Goal: Information Seeking & Learning: Learn about a topic

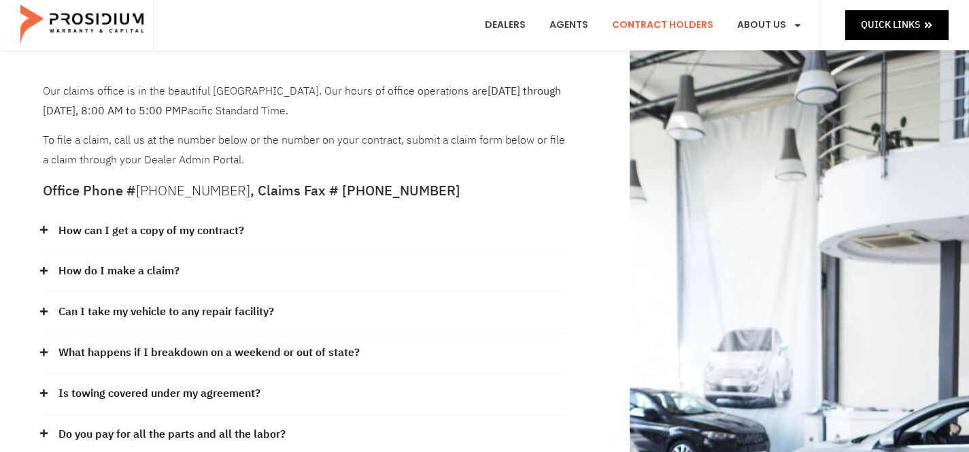
scroll to position [61, 0]
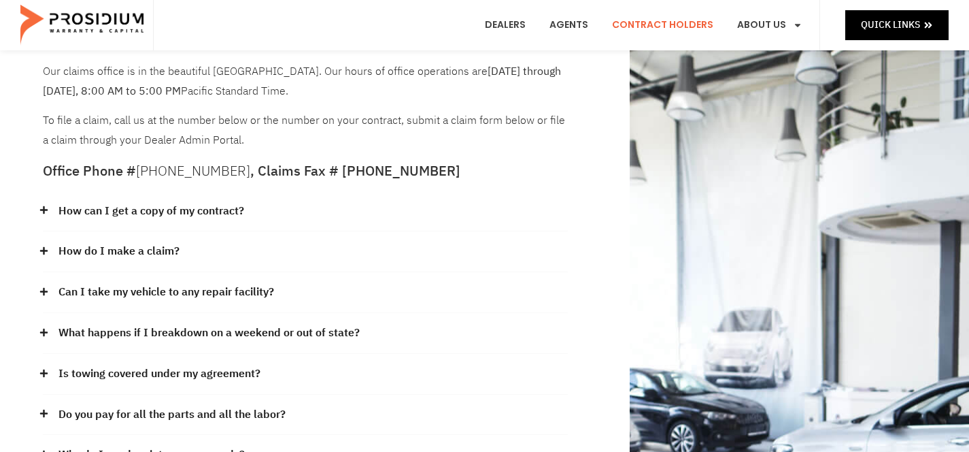
click at [210, 213] on link "How can I get a copy of my contract?" at bounding box center [151, 211] width 186 height 20
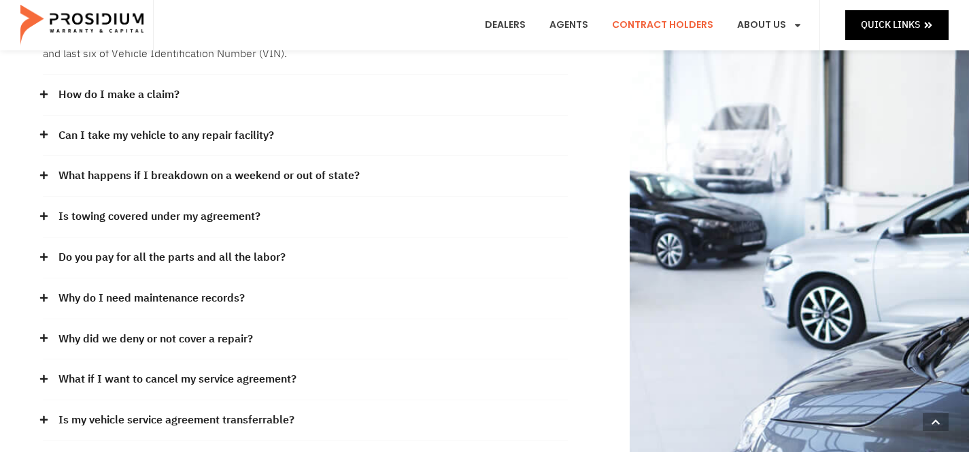
scroll to position [301, 0]
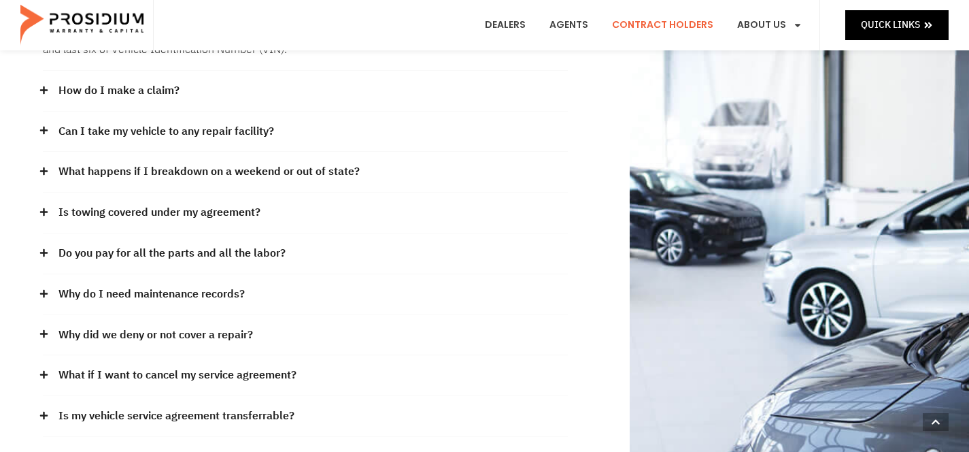
click at [199, 244] on link "Do you pay for all the parts and all the labor?" at bounding box center [171, 254] width 227 height 20
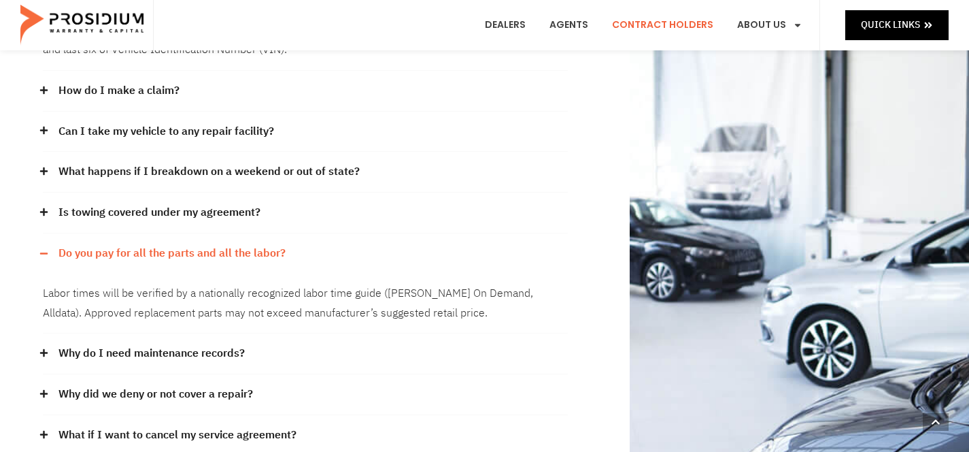
click at [199, 244] on link "Do you pay for all the parts and all the labor?" at bounding box center [171, 254] width 227 height 20
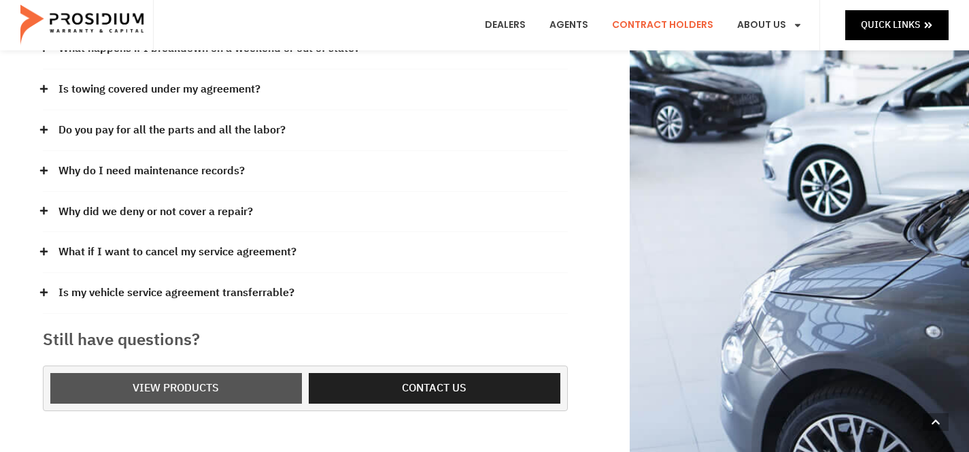
scroll to position [321, 0]
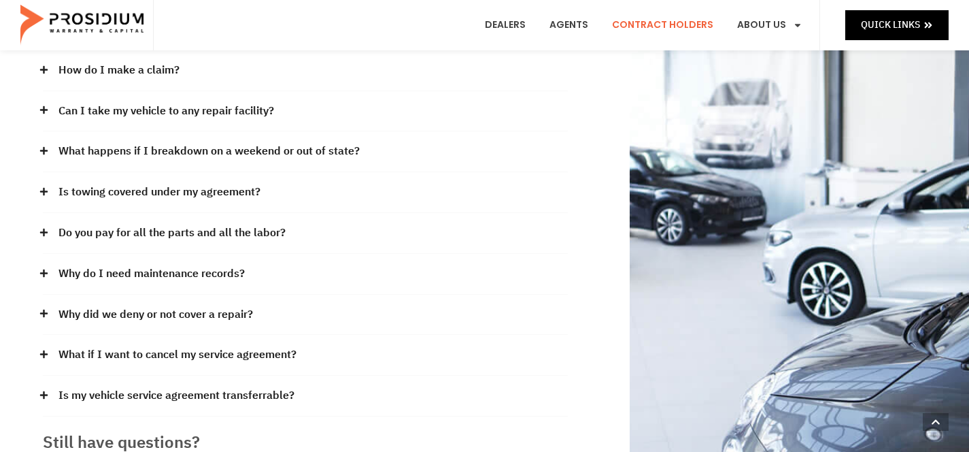
click at [200, 275] on link "Why do I need maintenance records?" at bounding box center [151, 274] width 186 height 20
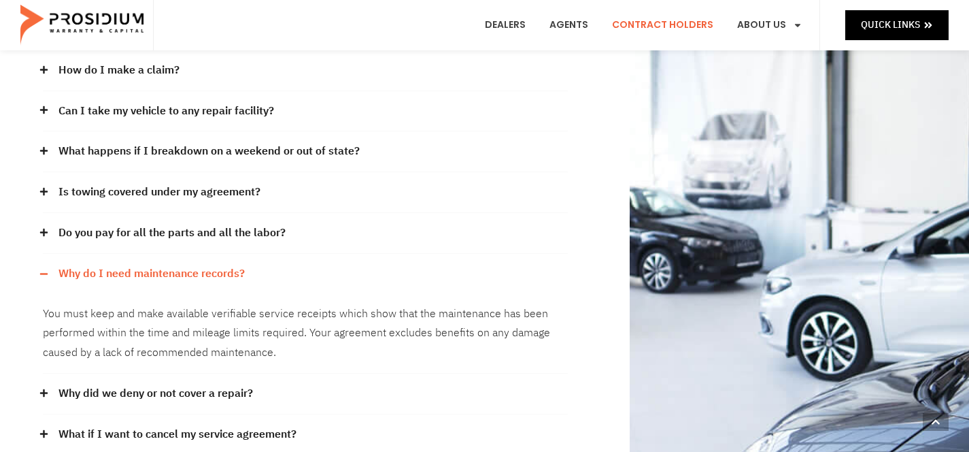
click at [200, 275] on link "Why do I need maintenance records?" at bounding box center [151, 274] width 186 height 20
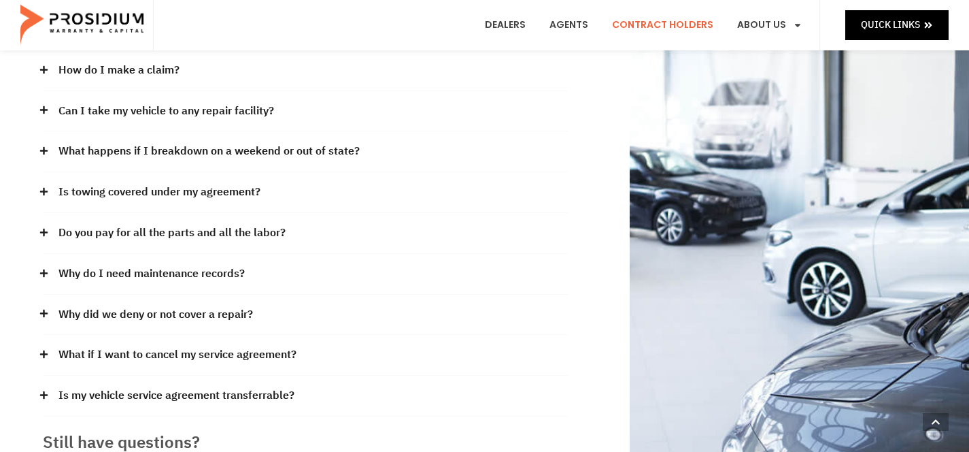
click at [191, 307] on link "Why did we deny or not cover a repair?" at bounding box center [155, 315] width 195 height 20
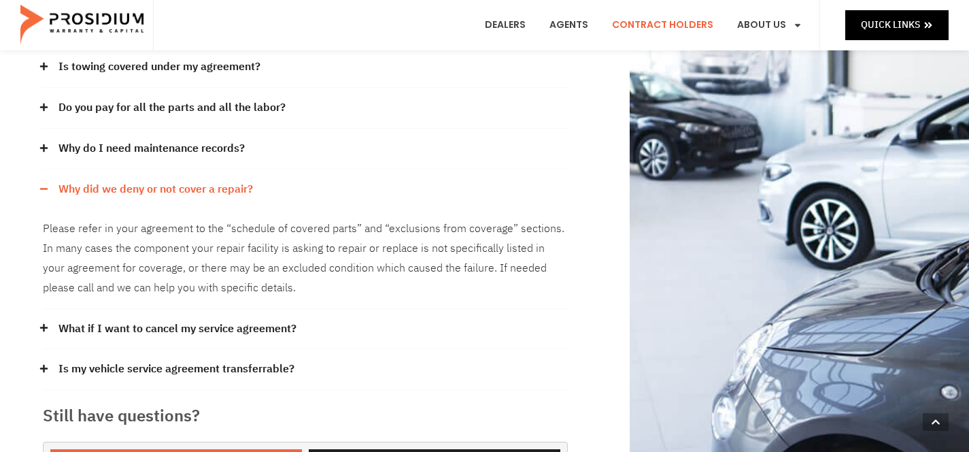
scroll to position [451, 0]
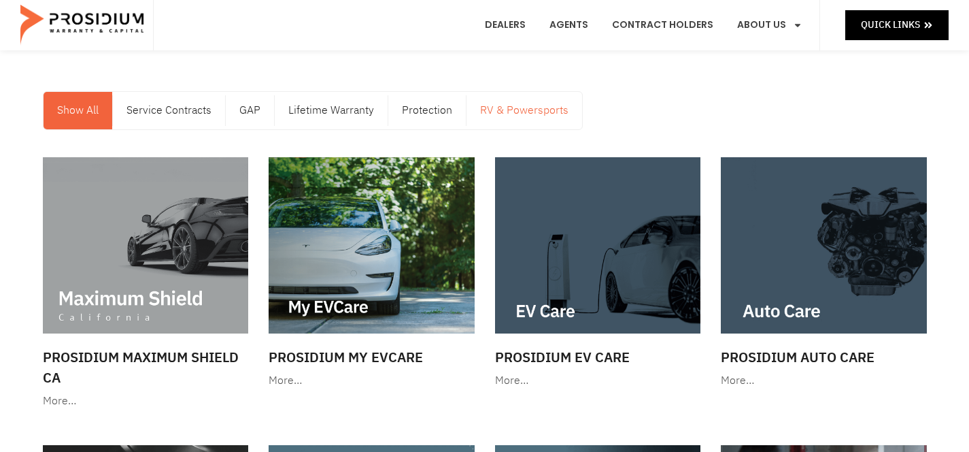
scroll to position [46, 0]
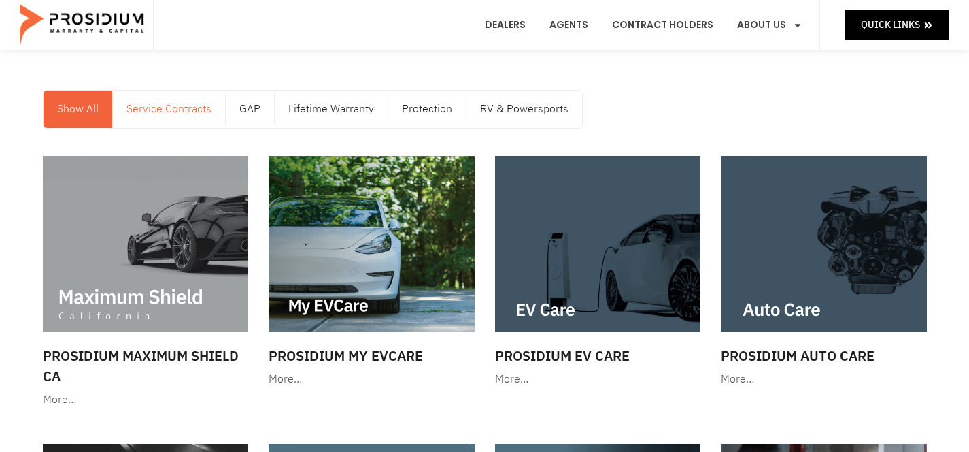
click at [189, 114] on link "Service Contracts" at bounding box center [169, 108] width 112 height 37
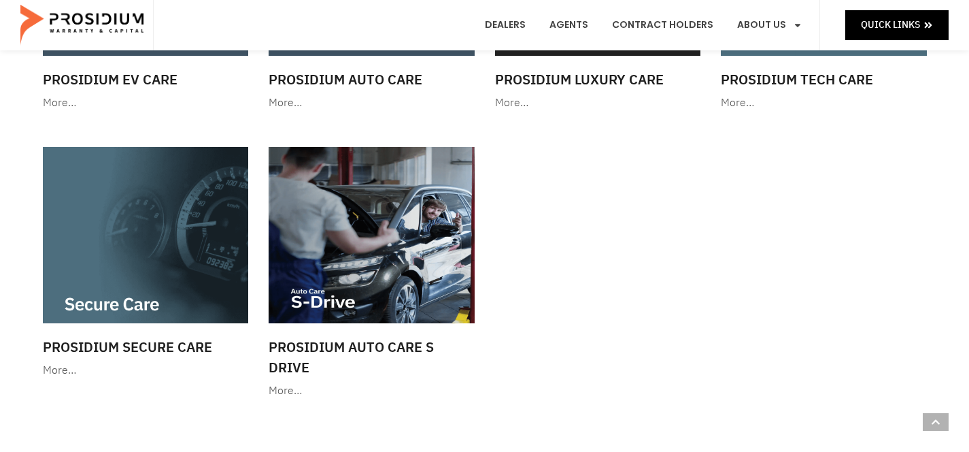
scroll to position [185, 0]
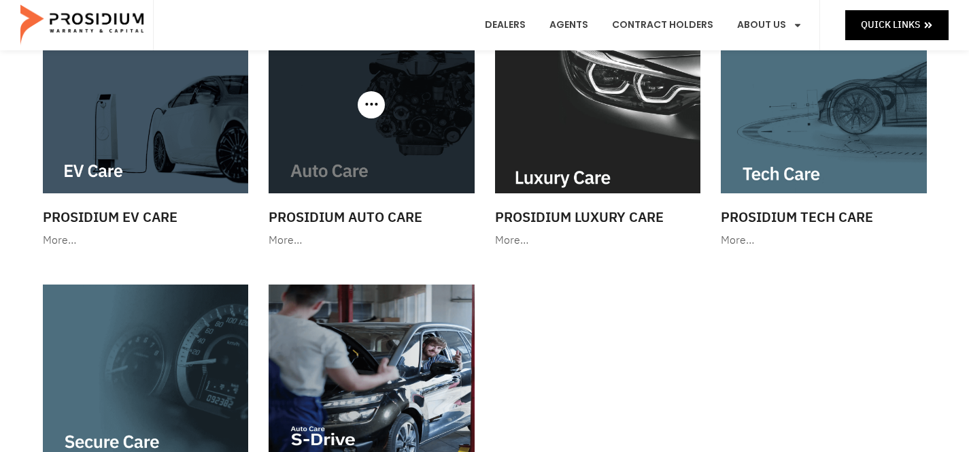
click at [333, 175] on img at bounding box center [372, 105] width 206 height 176
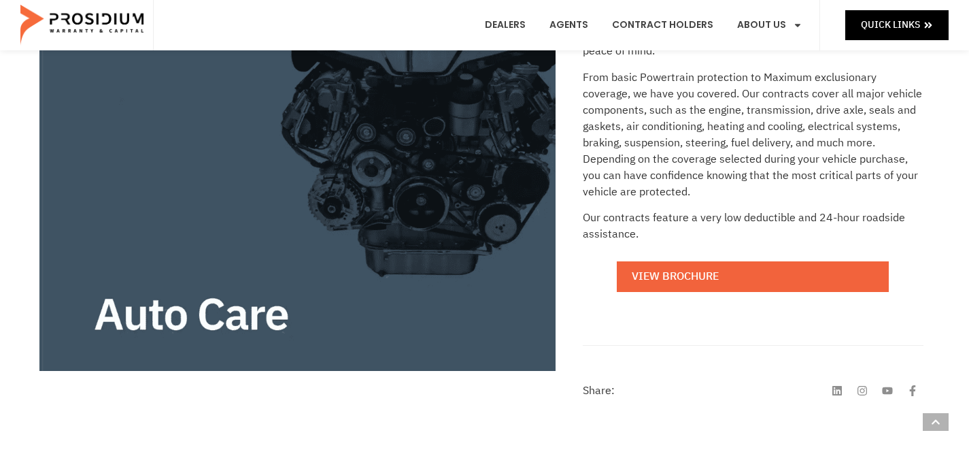
scroll to position [354, 0]
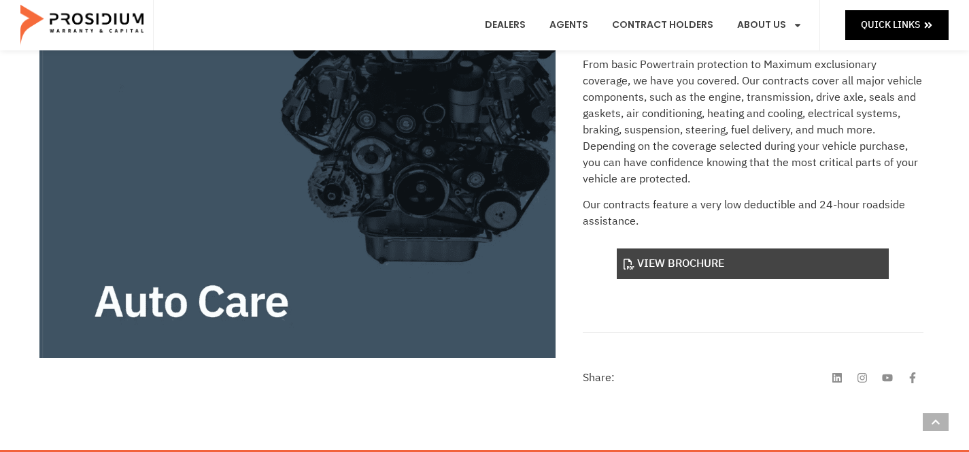
click at [652, 257] on link "View Brochure" at bounding box center [753, 263] width 272 height 31
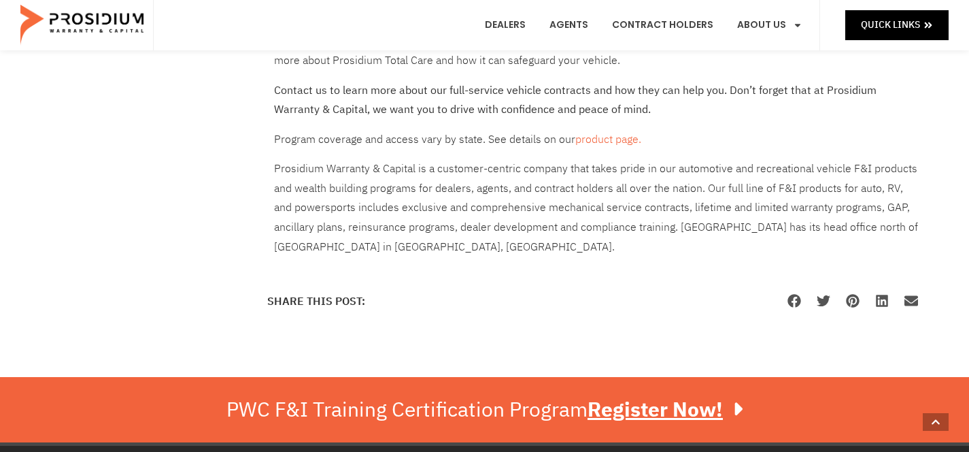
scroll to position [1202, 0]
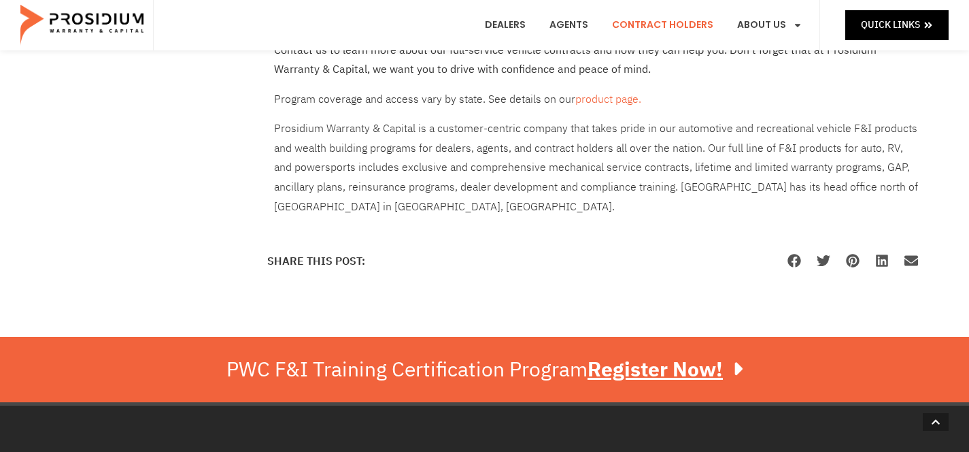
click at [628, 23] on link "Contract Holders" at bounding box center [663, 25] width 122 height 50
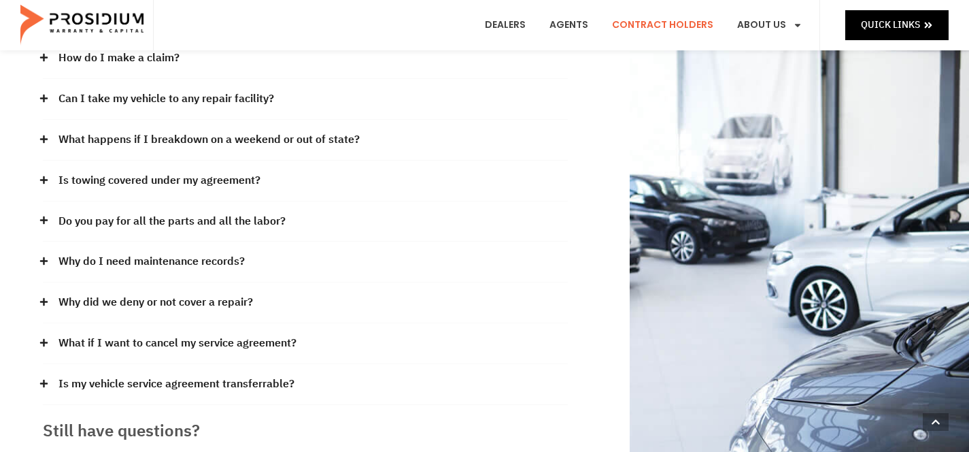
scroll to position [255, 0]
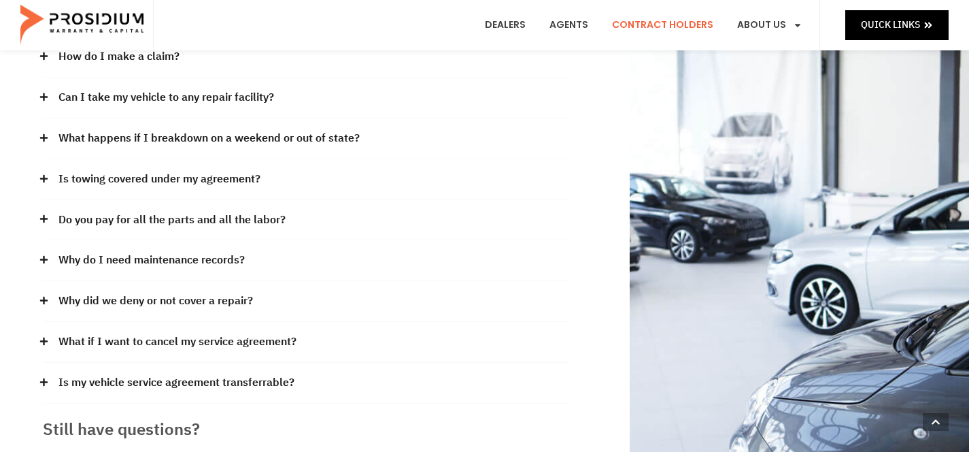
click at [308, 208] on div "Do you pay for all the parts and all the labor?" at bounding box center [305, 220] width 525 height 41
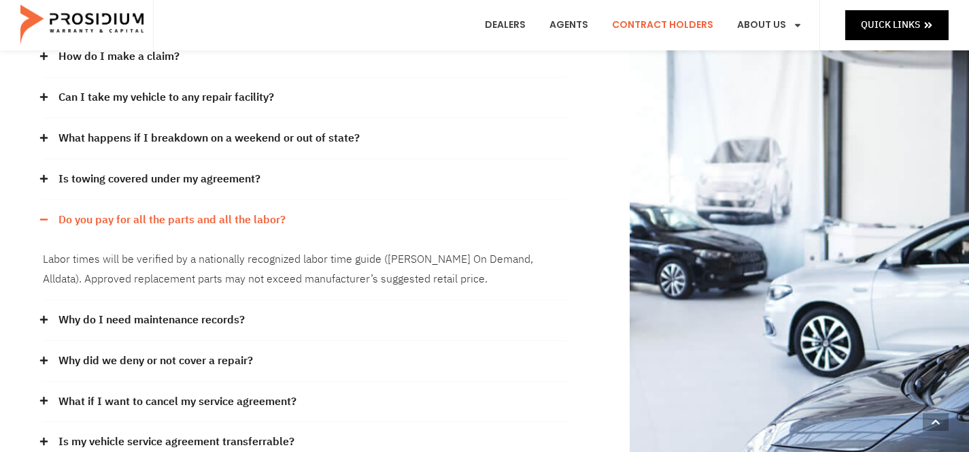
click at [308, 208] on div "Do you pay for all the parts and all the labor?" at bounding box center [305, 220] width 525 height 40
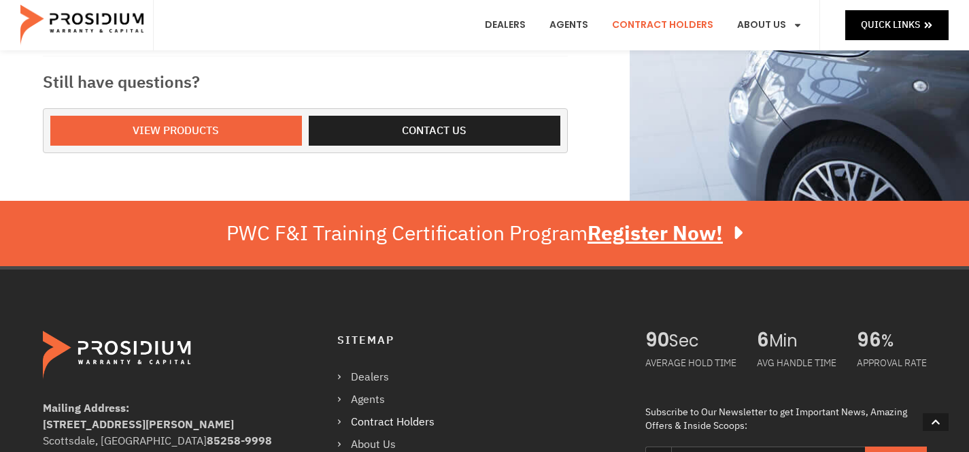
scroll to position [558, 0]
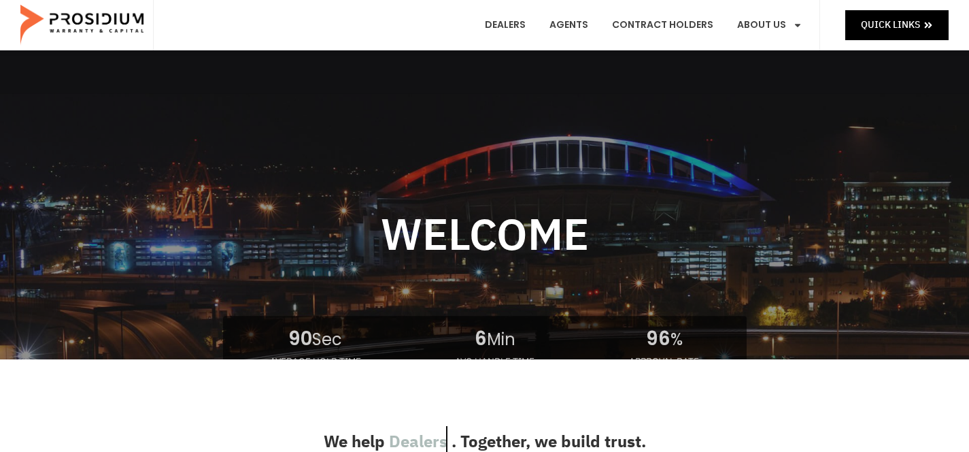
scroll to position [55, 0]
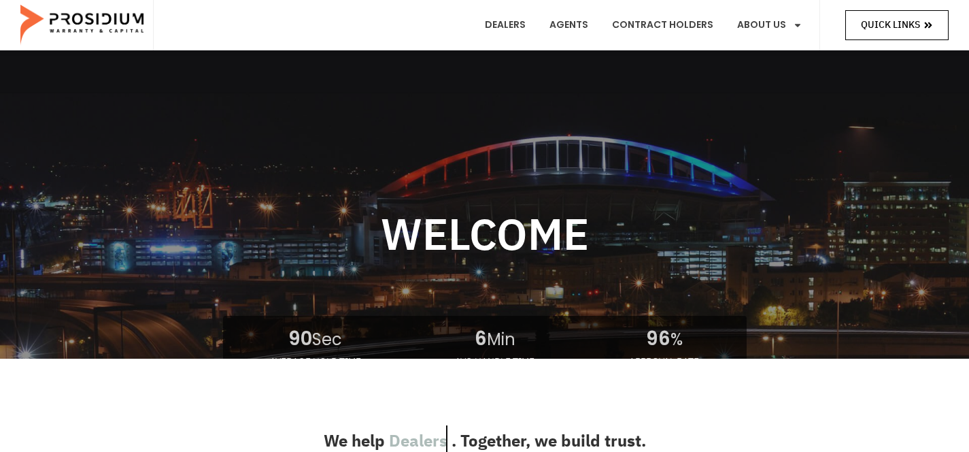
click at [895, 27] on span "Quick Links" at bounding box center [890, 24] width 59 height 17
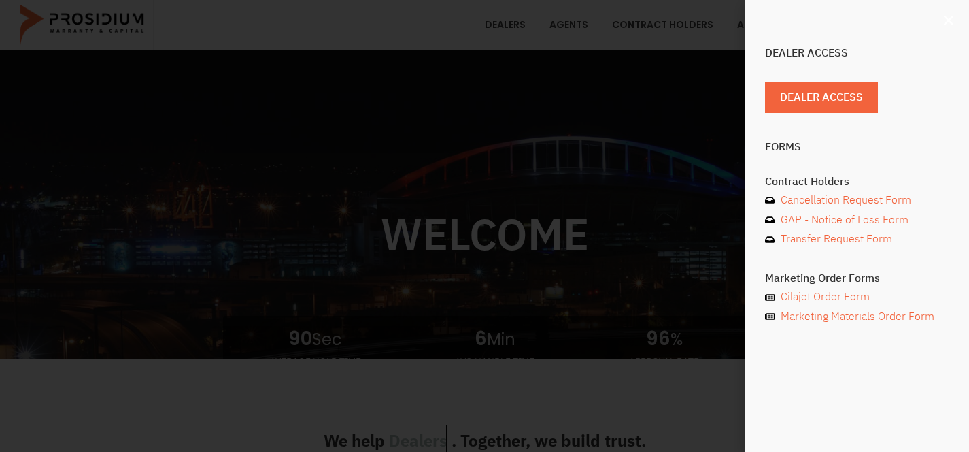
click at [951, 18] on use "Close" at bounding box center [949, 21] width 10 height 10
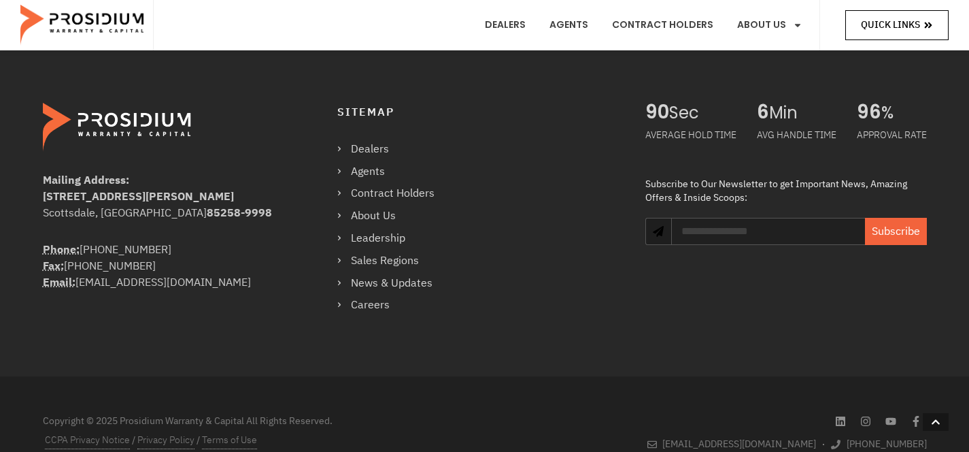
scroll to position [2395, 0]
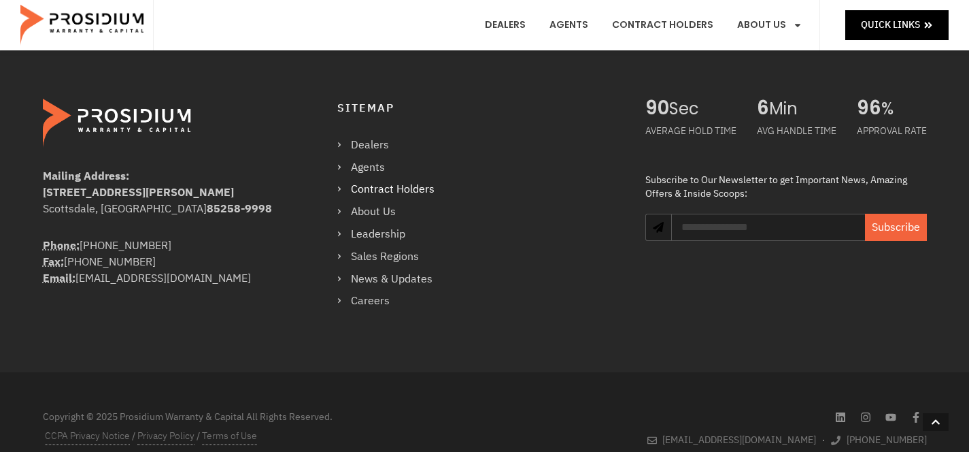
click at [420, 188] on link "Contract Holders" at bounding box center [392, 190] width 111 height 20
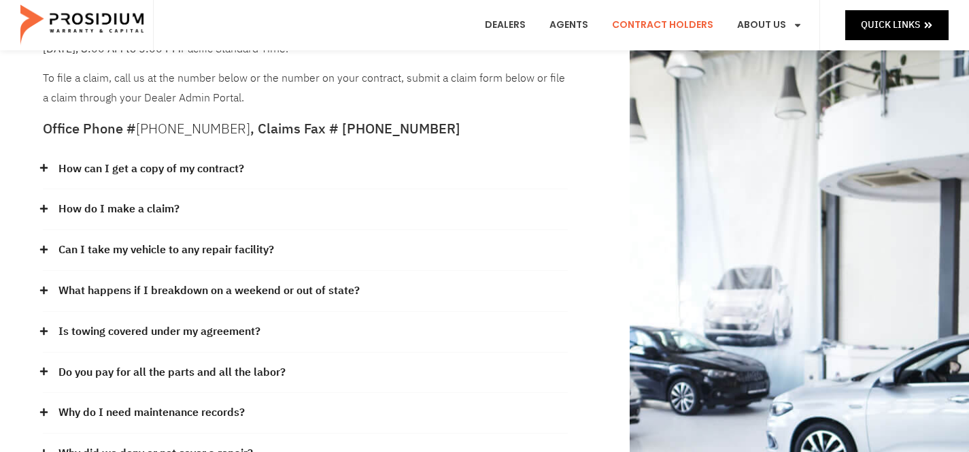
scroll to position [106, 0]
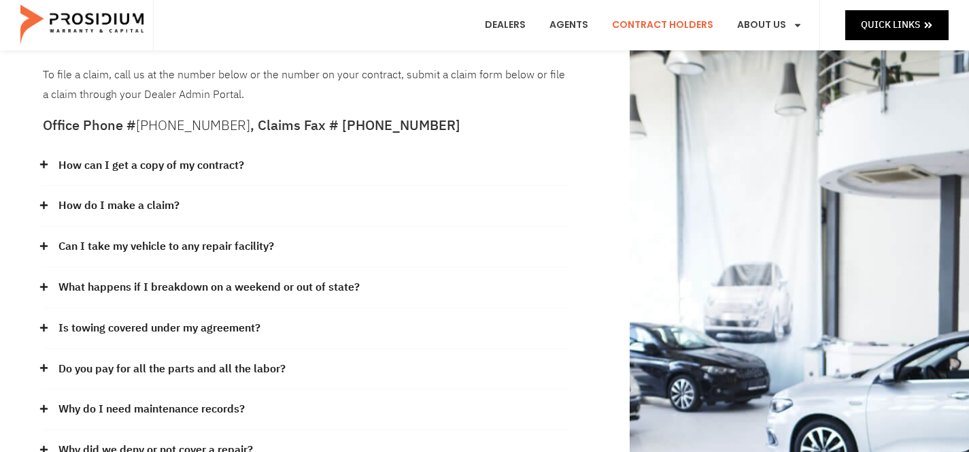
click at [251, 244] on link "Can I take my vehicle to any repair facility?" at bounding box center [166, 247] width 216 height 20
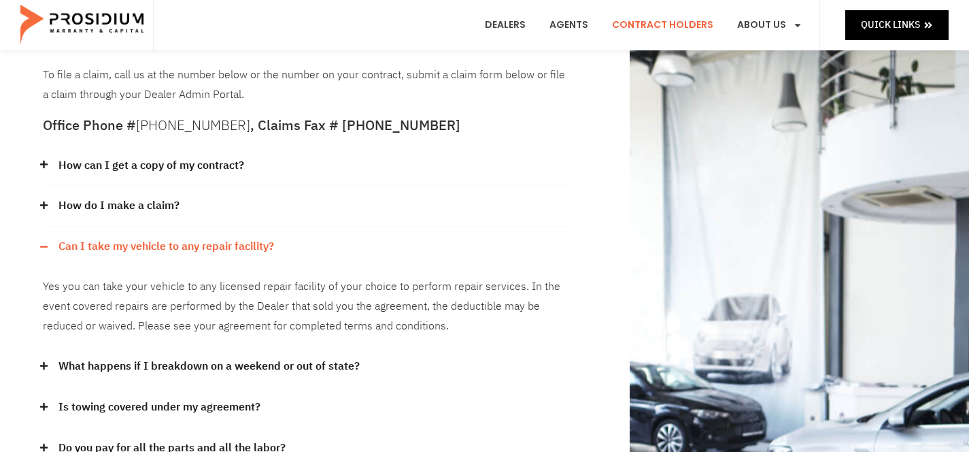
click at [252, 244] on link "Can I take my vehicle to any repair facility?" at bounding box center [166, 247] width 216 height 20
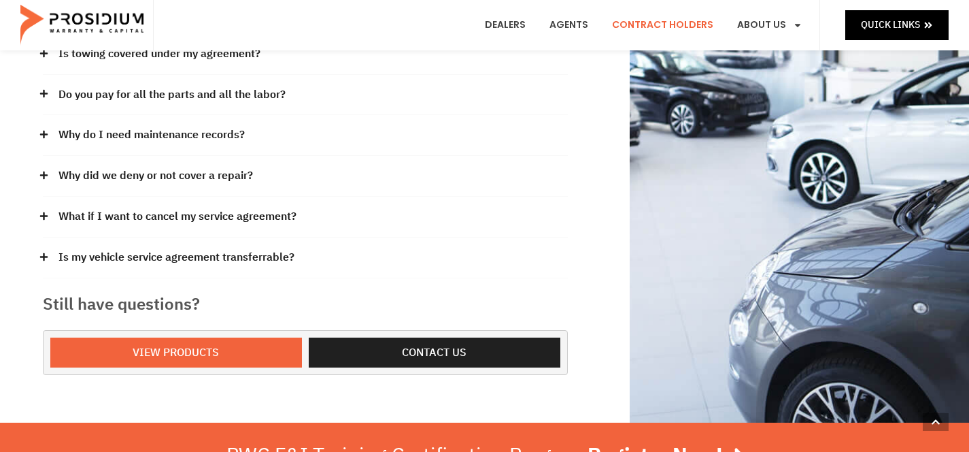
scroll to position [404, 0]
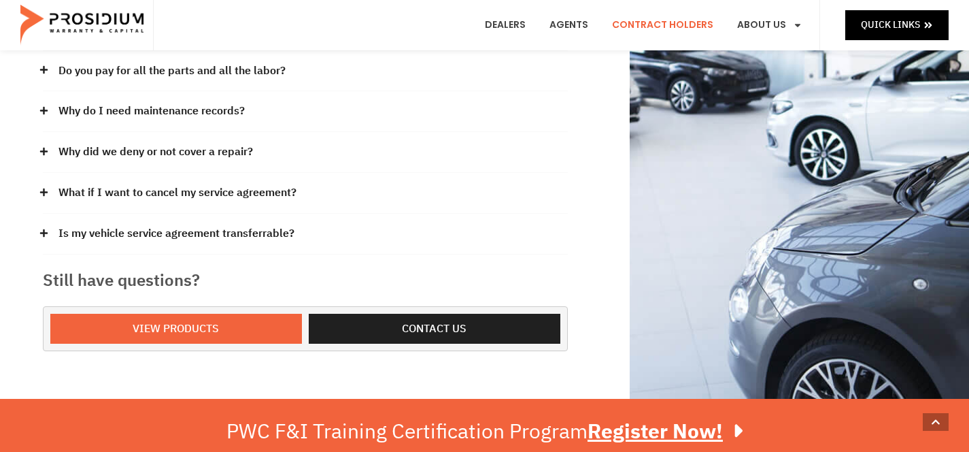
click at [239, 233] on link "Is my vehicle service agreement transferrable?" at bounding box center [176, 234] width 236 height 20
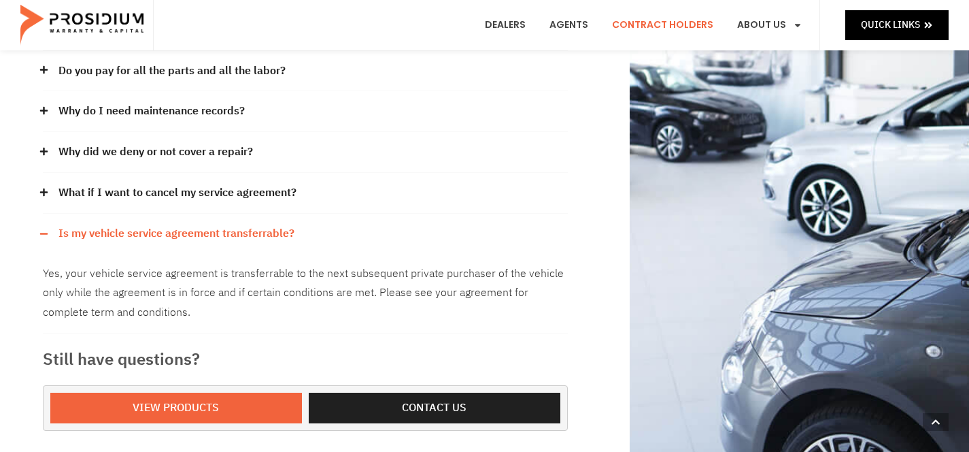
click at [239, 233] on link "Is my vehicle service agreement transferrable?" at bounding box center [176, 234] width 236 height 20
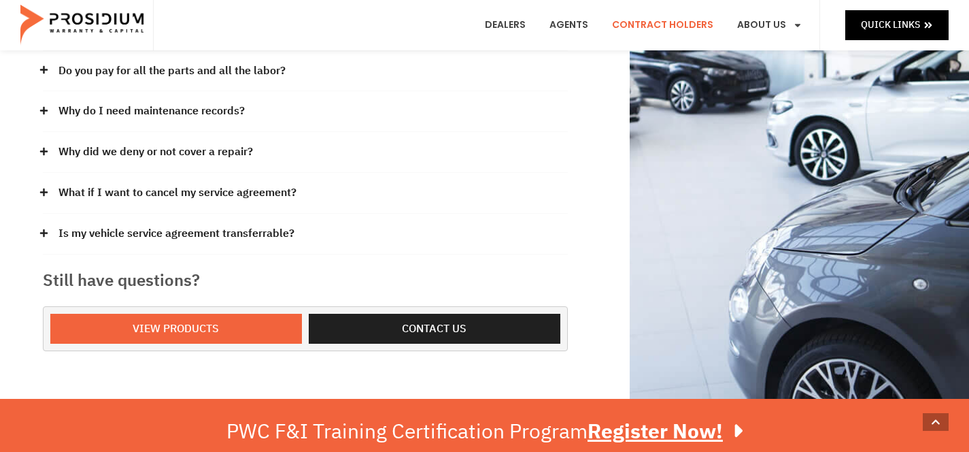
click at [256, 188] on link "What if I want to cancel my service agreement?" at bounding box center [177, 193] width 238 height 20
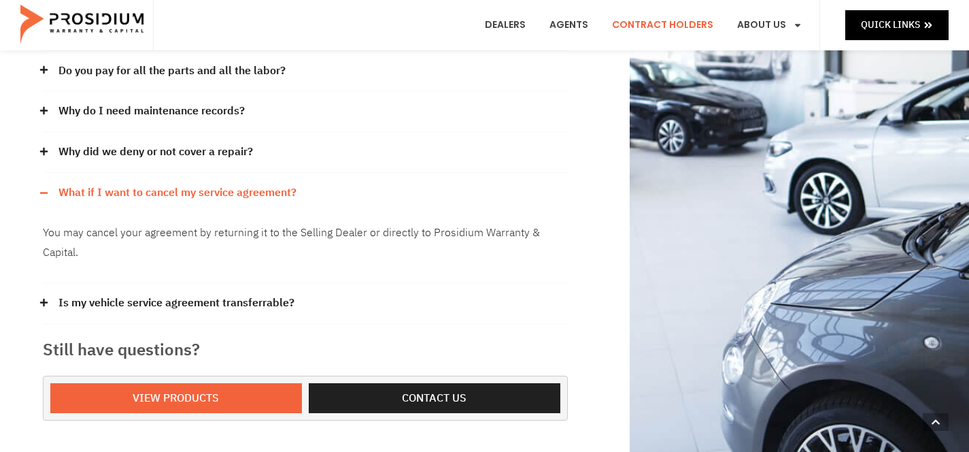
click at [256, 189] on link "What if I want to cancel my service agreement?" at bounding box center [177, 193] width 238 height 20
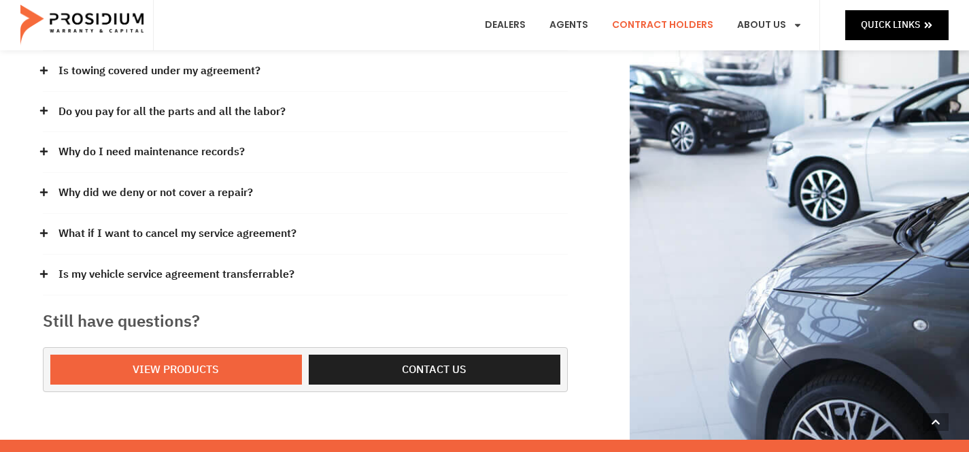
scroll to position [358, 0]
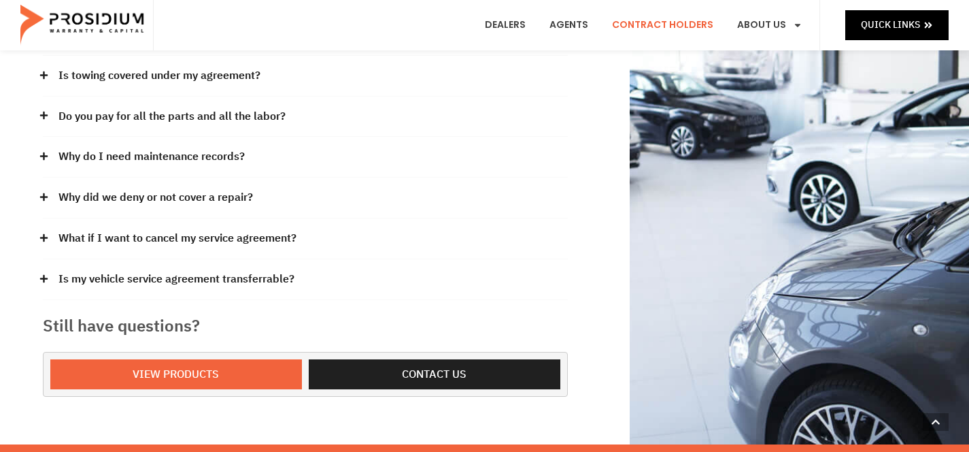
click at [240, 196] on link "Why did we deny or not cover a repair?" at bounding box center [155, 198] width 195 height 20
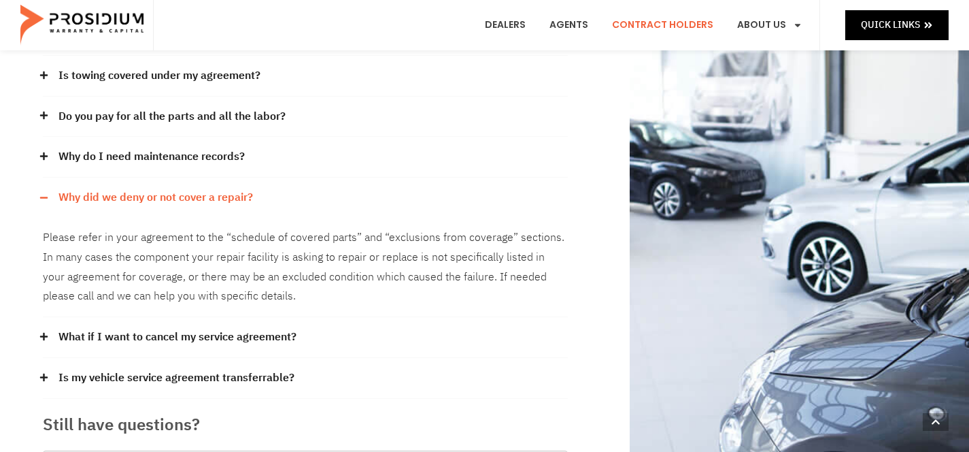
click at [241, 197] on link "Why did we deny or not cover a repair?" at bounding box center [155, 198] width 195 height 20
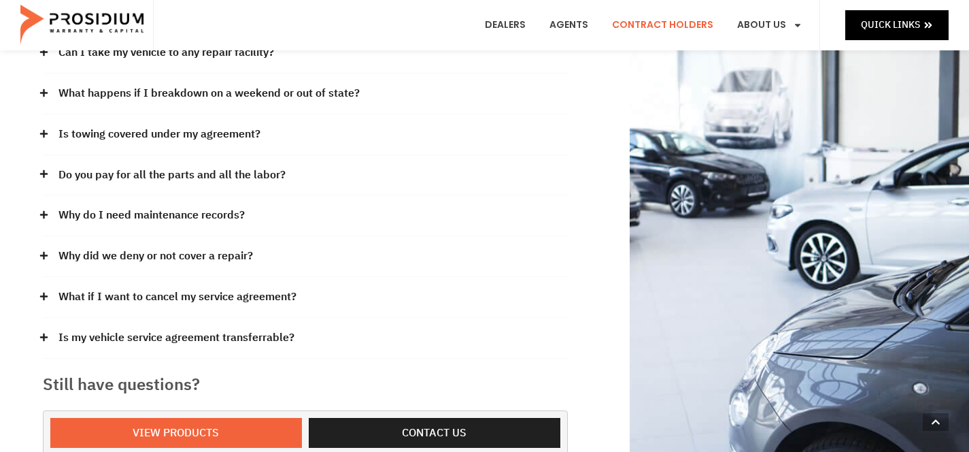
scroll to position [297, 0]
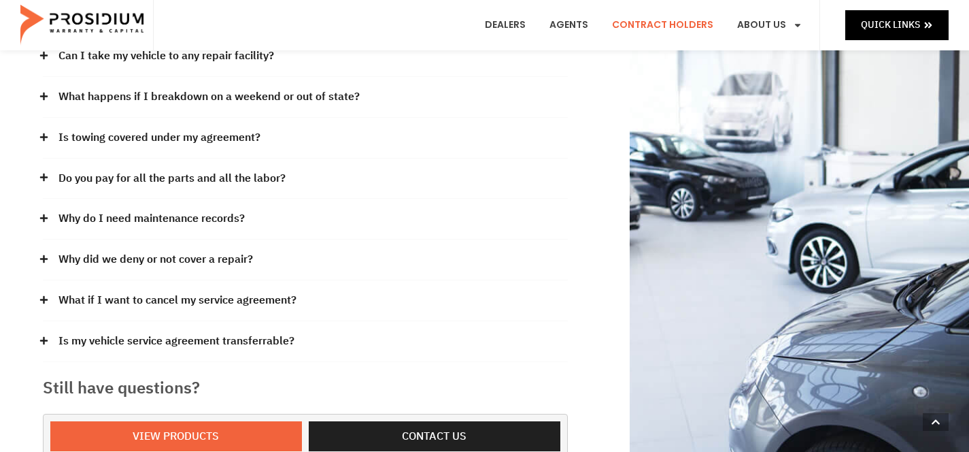
click at [219, 218] on link "Why do I need maintenance records?" at bounding box center [151, 219] width 186 height 20
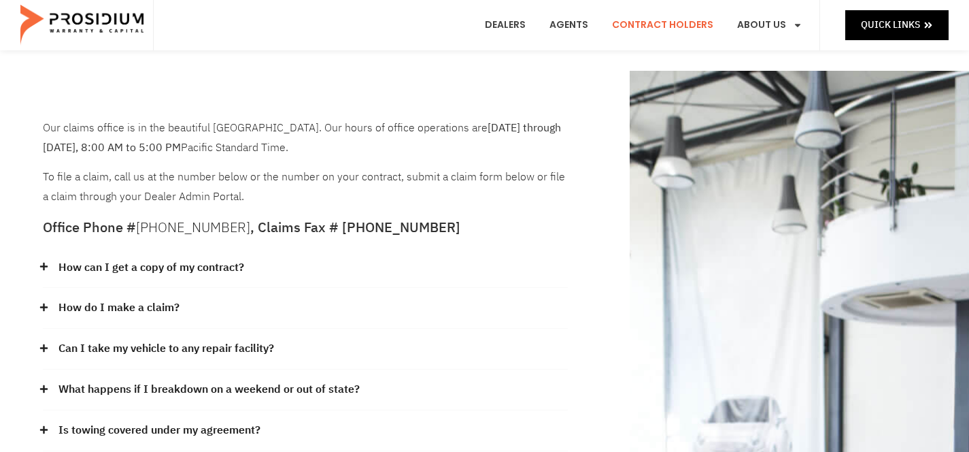
scroll to position [0, 0]
